Goal: Find specific page/section: Find specific page/section

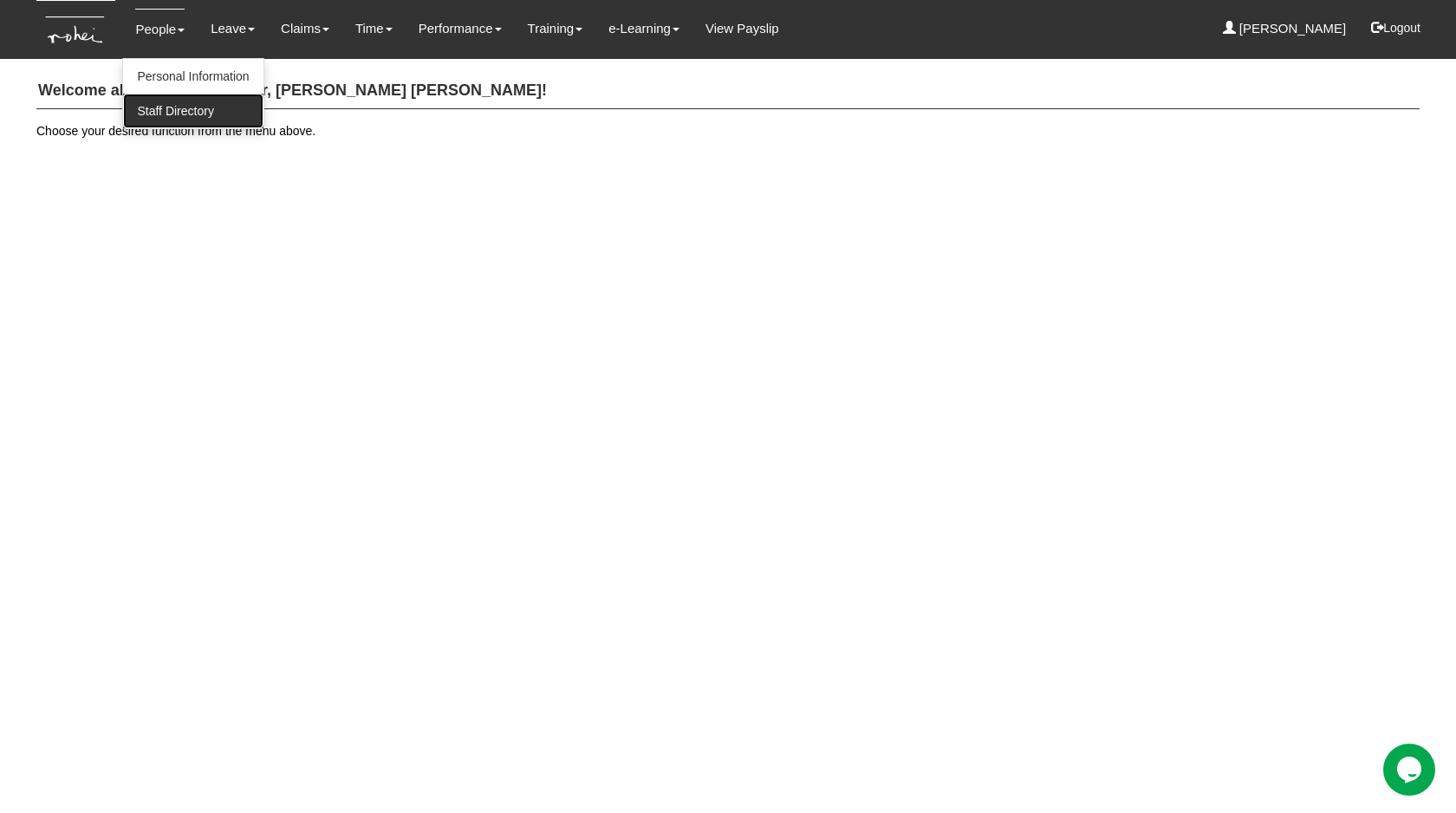
click at [169, 99] on link "Staff Directory" at bounding box center [193, 111] width 140 height 35
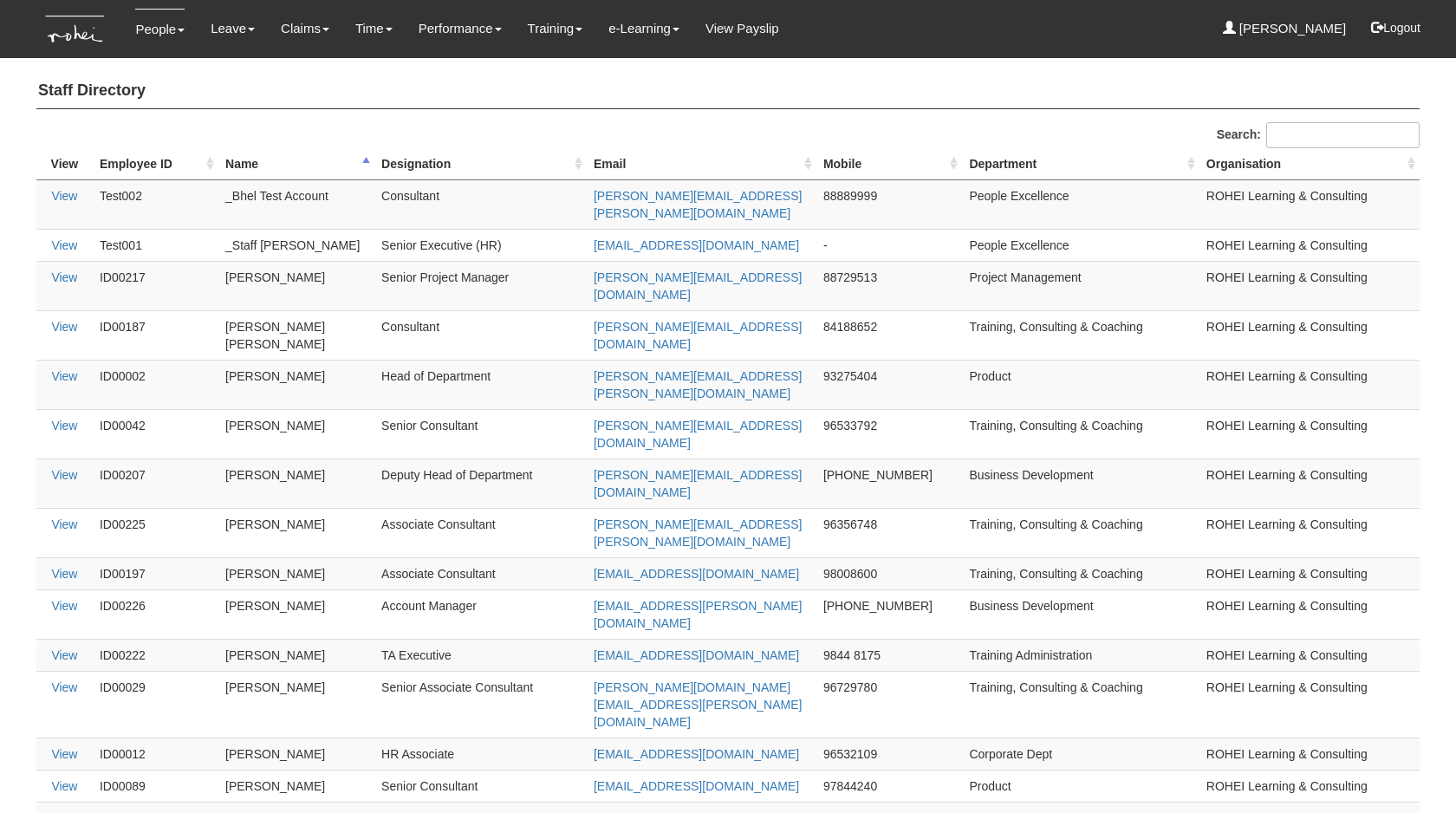
select select "50"
click at [247, 165] on th "Name" at bounding box center [296, 164] width 156 height 32
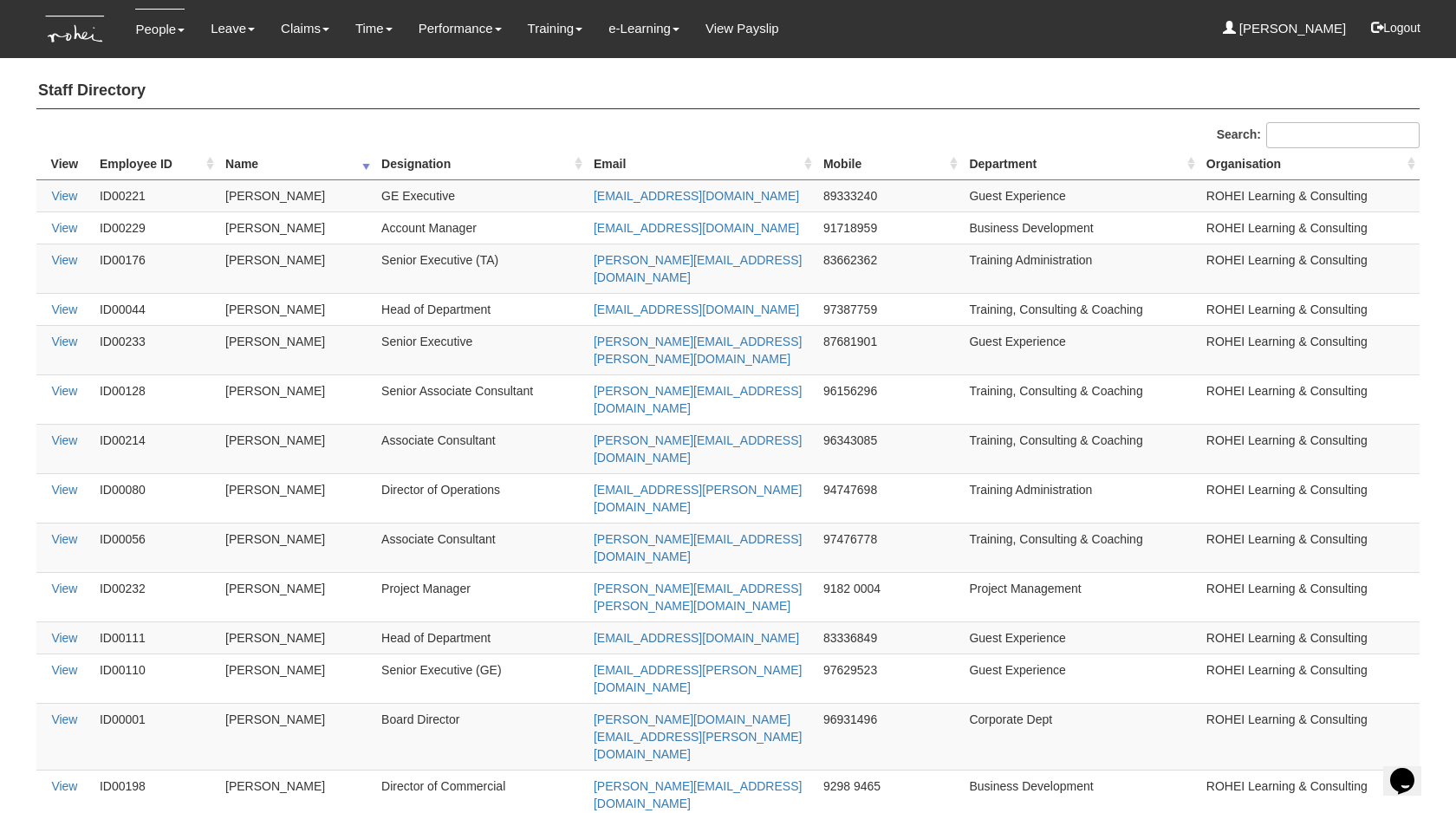
click at [247, 165] on th "Name" at bounding box center [296, 164] width 156 height 32
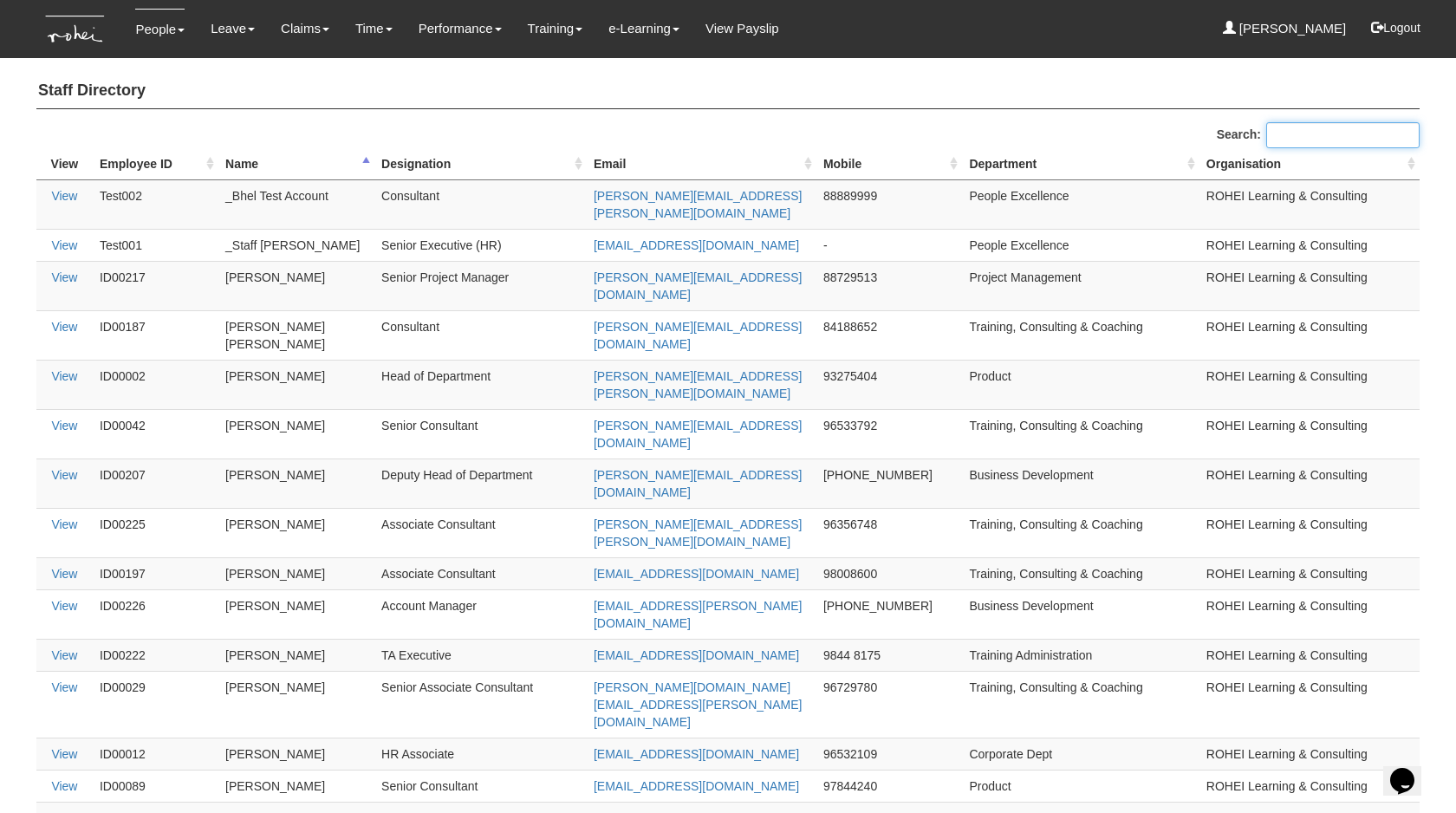
click at [1330, 123] on input "Search:" at bounding box center [1342, 134] width 153 height 26
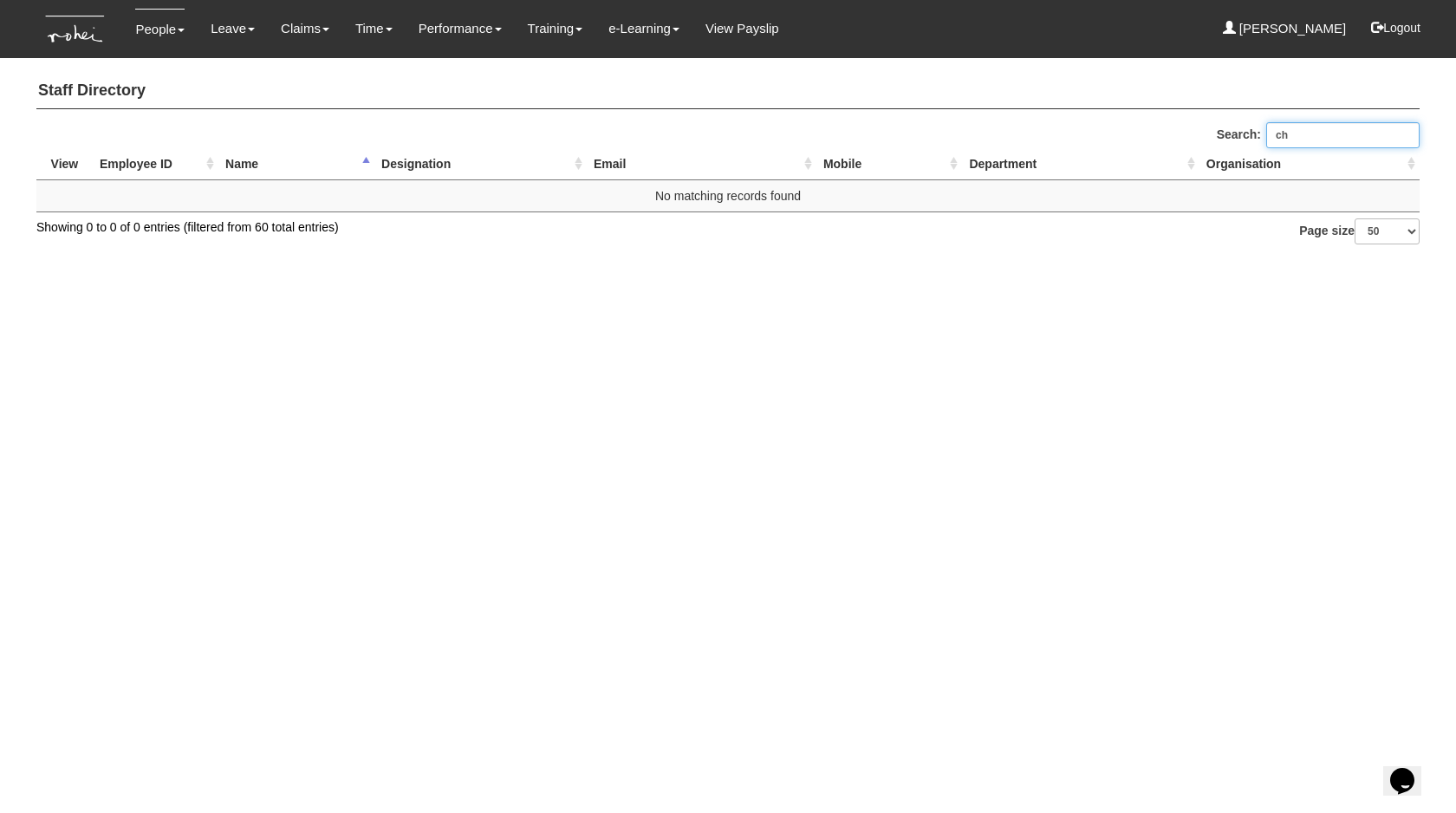
type input "c"
type input "r"
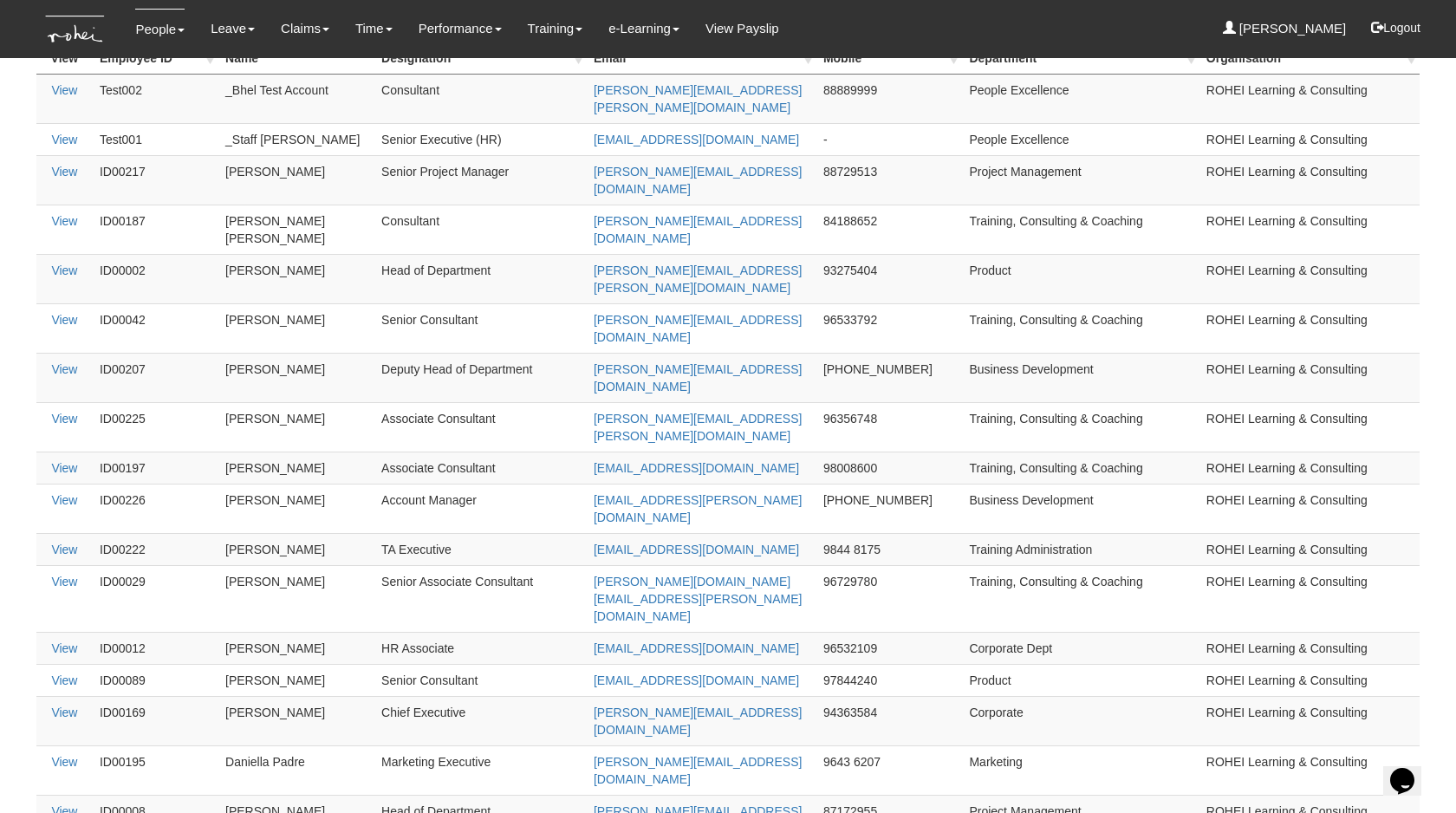
scroll to position [107, 0]
type input "x"
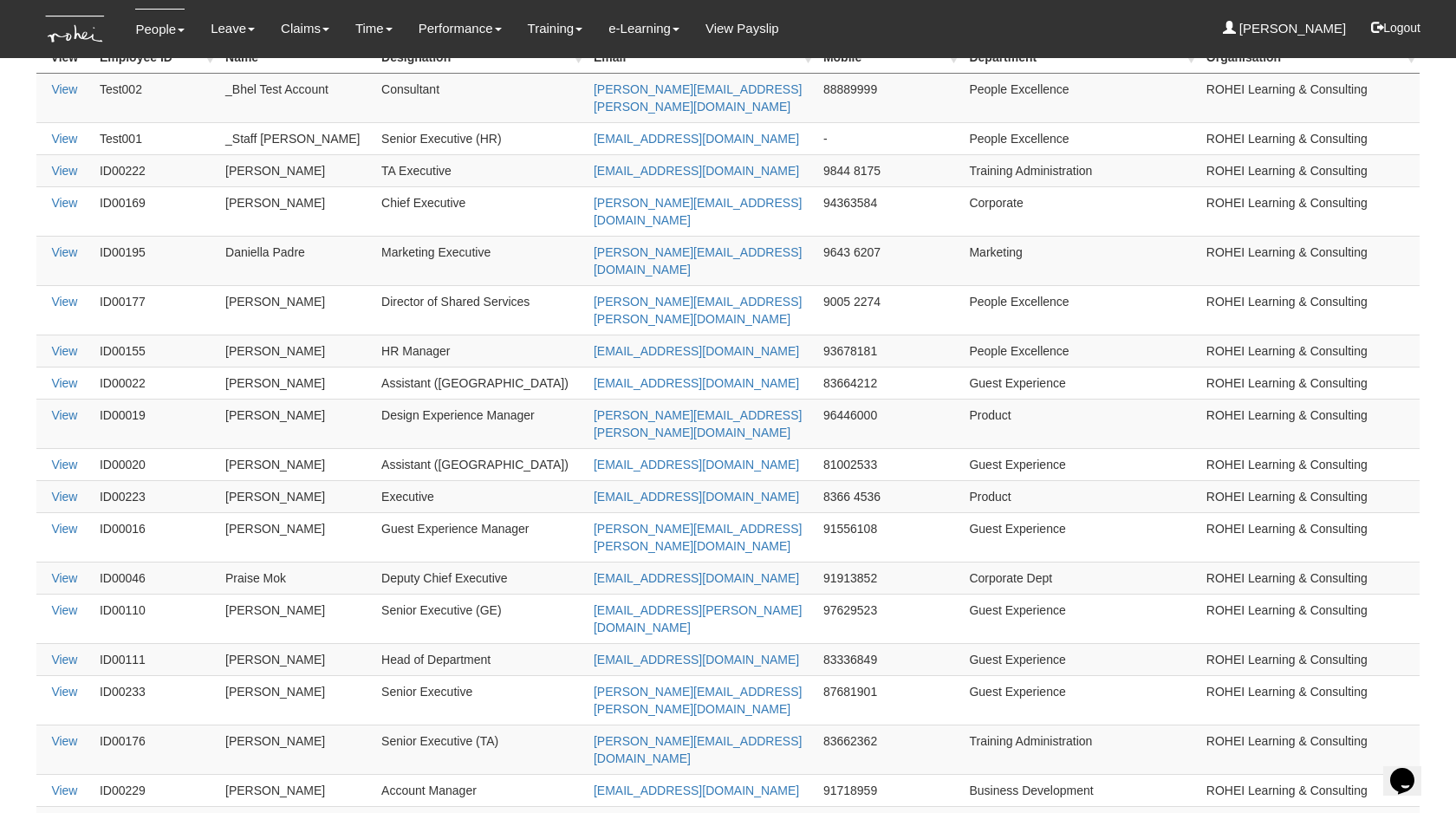
scroll to position [16, 0]
